Goal: Task Accomplishment & Management: Complete application form

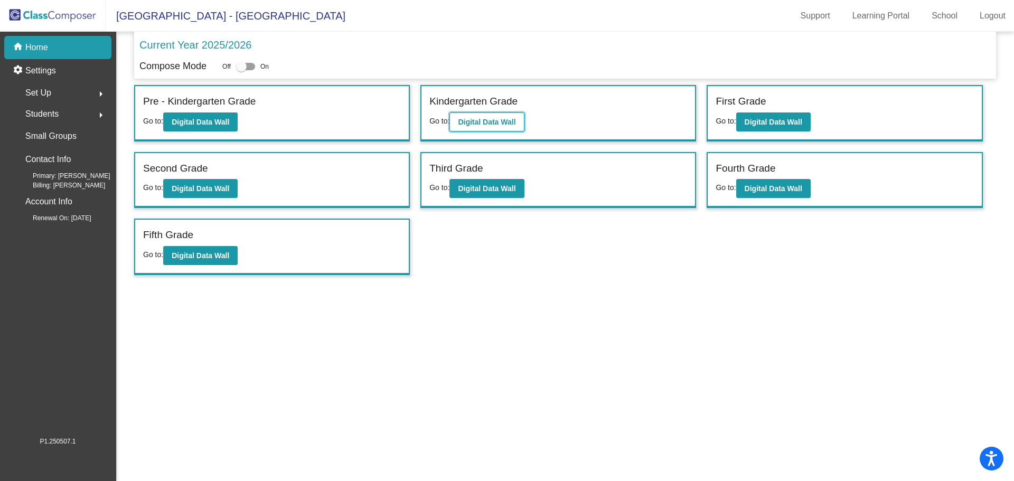
click at [475, 120] on b "Digital Data Wall" at bounding box center [487, 122] width 58 height 8
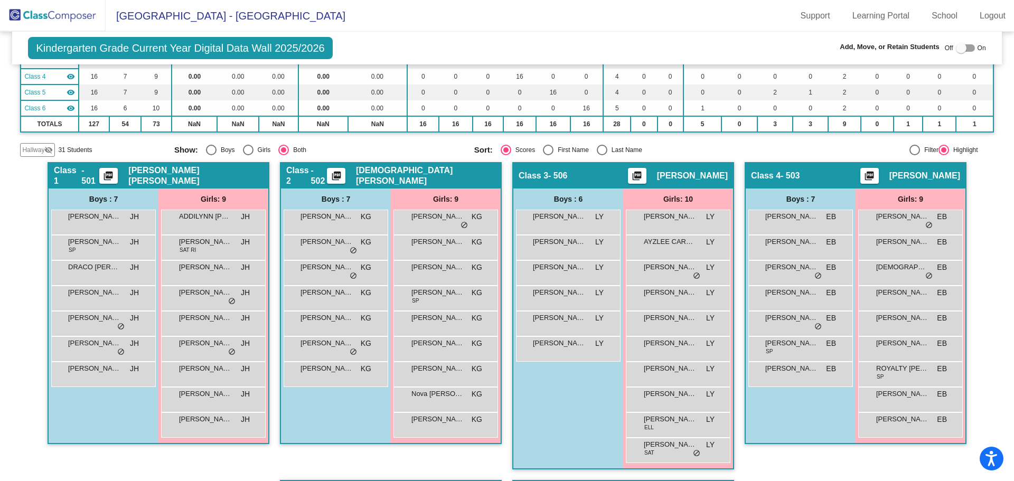
scroll to position [246, 0]
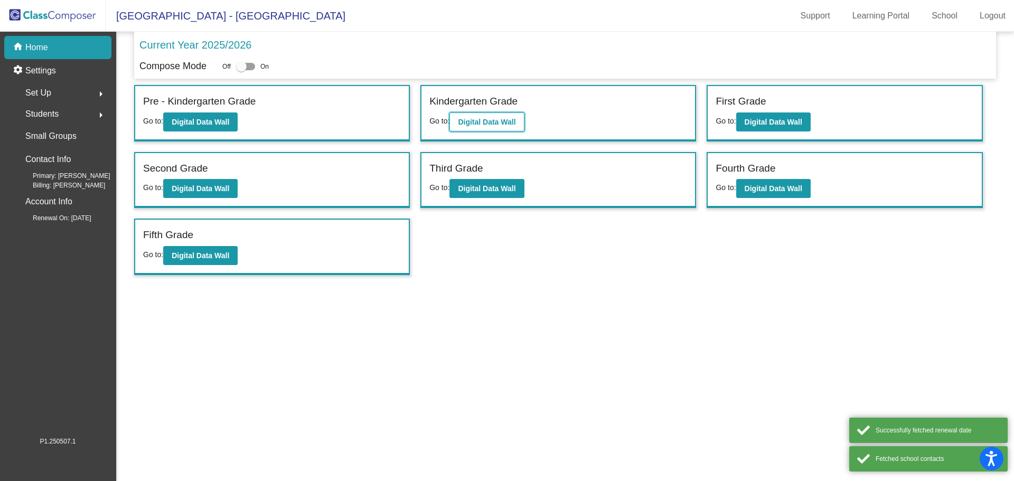
click at [484, 118] on b "Digital Data Wall" at bounding box center [487, 122] width 58 height 8
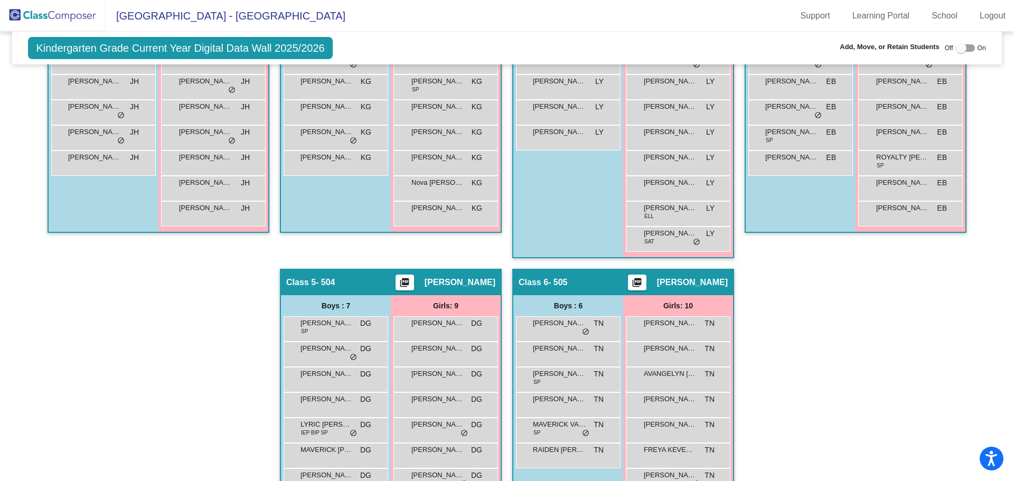
scroll to position [404, 0]
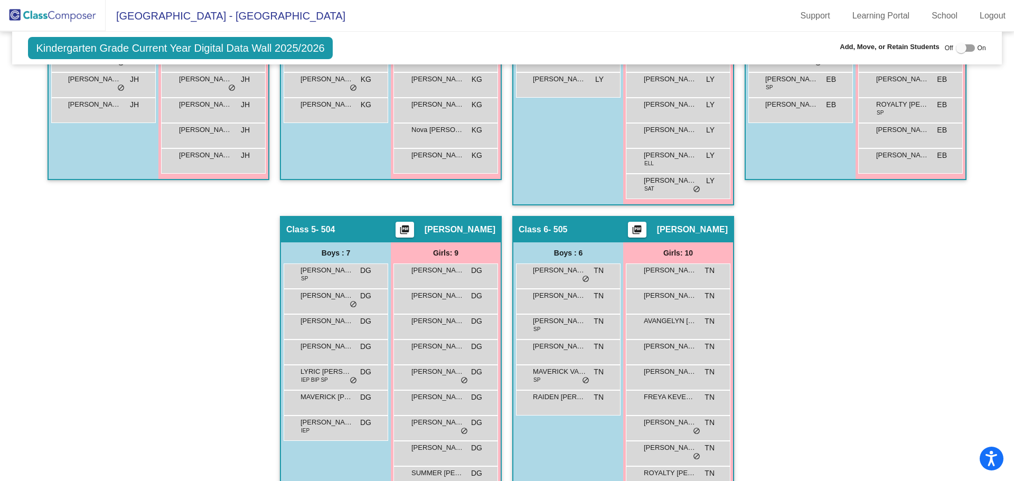
click at [962, 48] on div at bounding box center [965, 47] width 19 height 7
checkbox input "true"
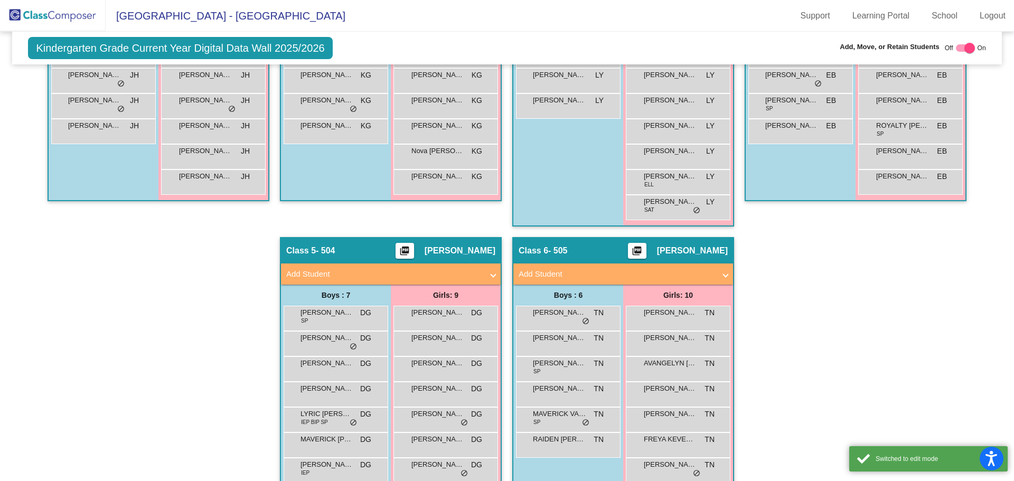
scroll to position [426, 0]
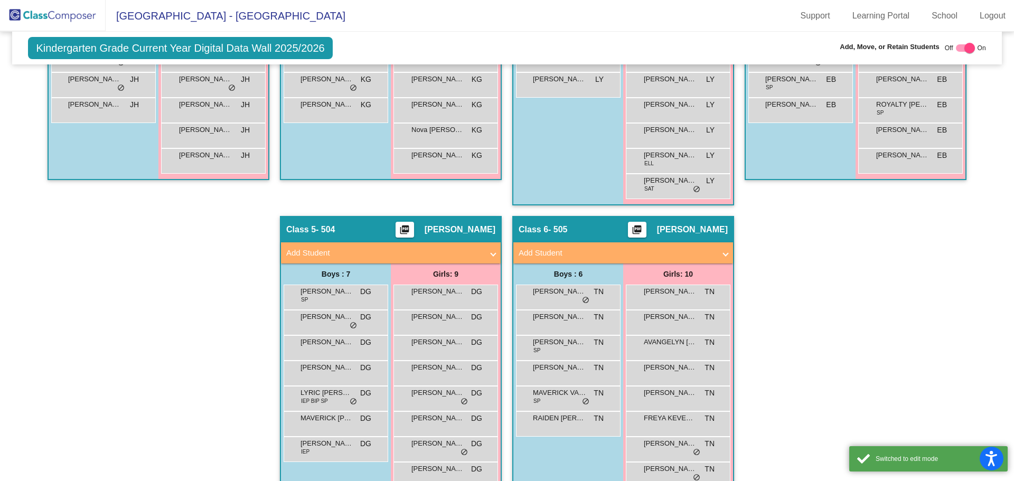
click at [458, 250] on mat-panel-title "Add Student" at bounding box center [384, 253] width 196 height 12
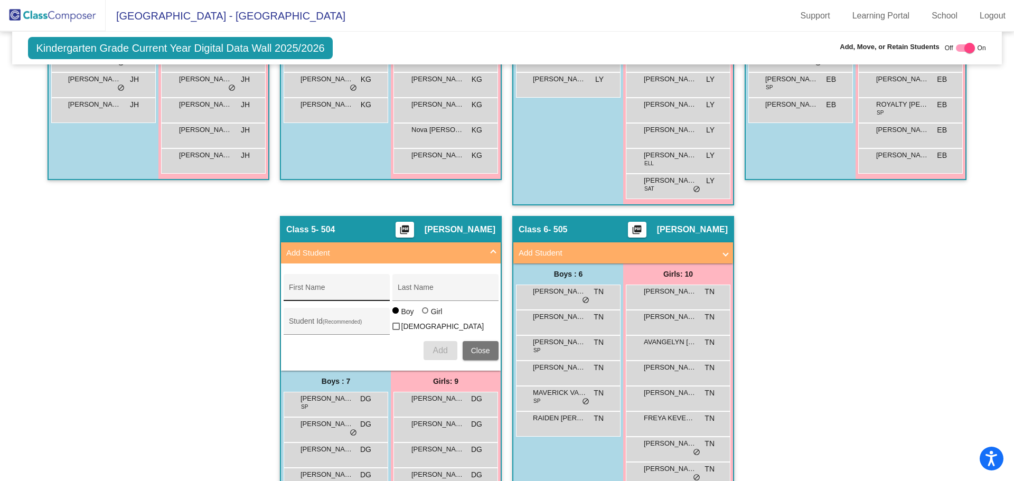
click at [339, 290] on input "First Name" at bounding box center [336, 291] width 95 height 8
type input "s"
type input "sofia"
type input "[PERSON_NAME]"
click at [422, 314] on div at bounding box center [425, 310] width 6 height 6
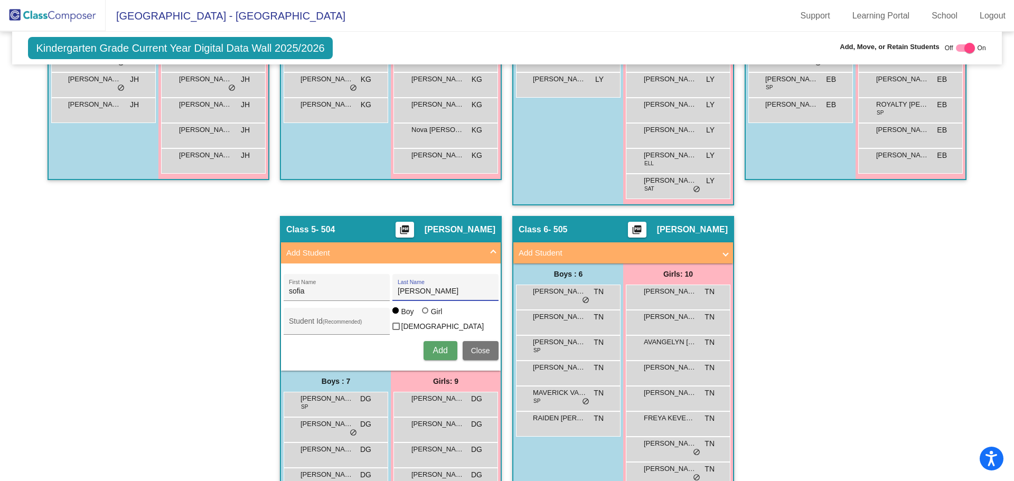
click at [426, 316] on input "Girl" at bounding box center [426, 316] width 1 height 1
radio input "true"
click at [419, 351] on div "Add Close" at bounding box center [391, 350] width 215 height 19
click at [432, 352] on span "Add" at bounding box center [439, 350] width 15 height 9
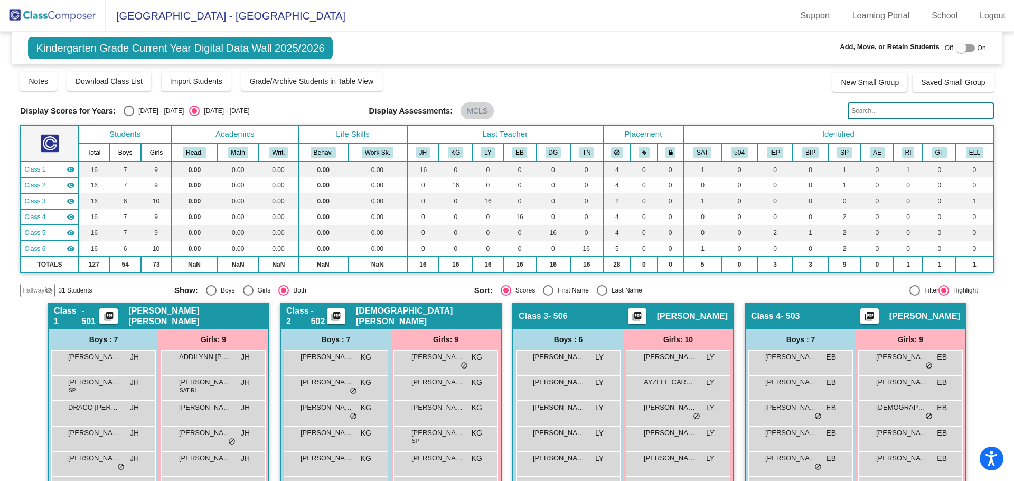
scroll to position [246, 0]
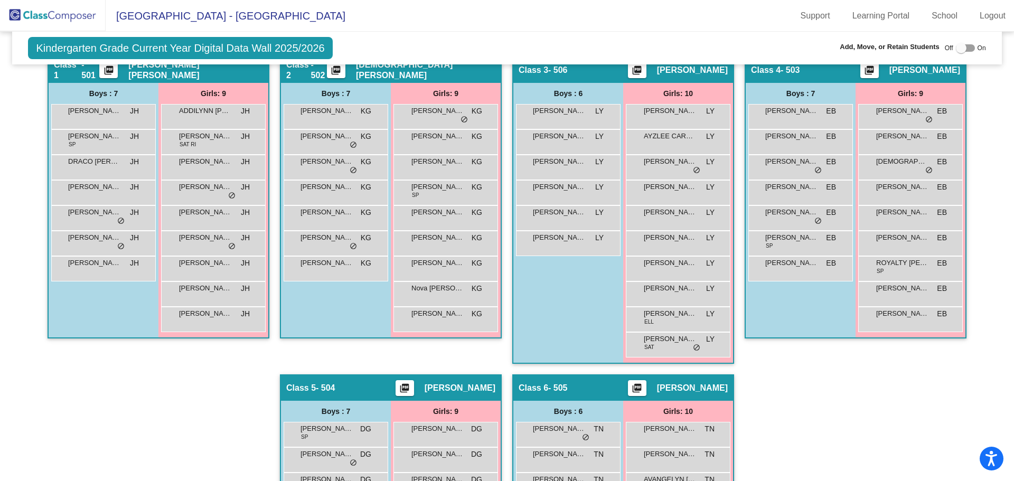
click at [795, 428] on div "Hallway - Hallway Class picture_as_pdf Add Student First Name Last Name Student…" at bounding box center [506, 374] width 973 height 636
click at [494, 48] on div "Kindergarten Grade Current Year Digital Data Wall 2025/2026 Add, Move, or Retai…" at bounding box center [506, 48] width 989 height 33
